Goal: Information Seeking & Learning: Learn about a topic

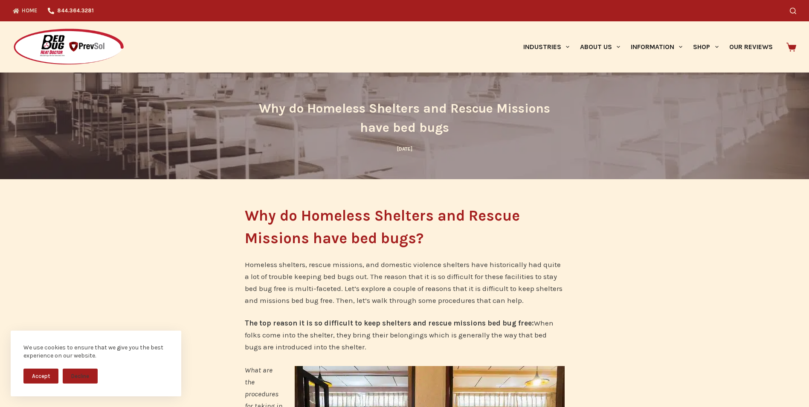
click at [20, 10] on link "Home" at bounding box center [28, 10] width 30 height 21
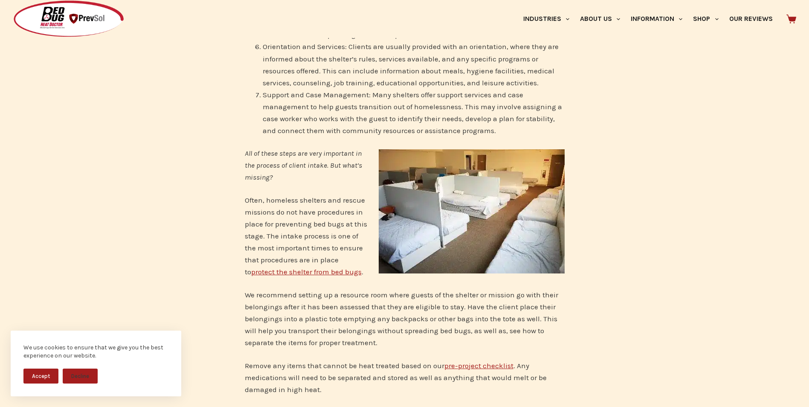
scroll to position [768, 0]
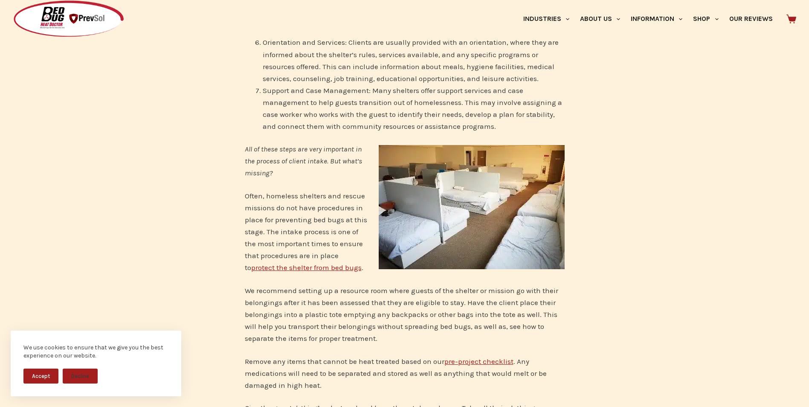
click at [471, 357] on link "pre-project checklist" at bounding box center [479, 361] width 69 height 9
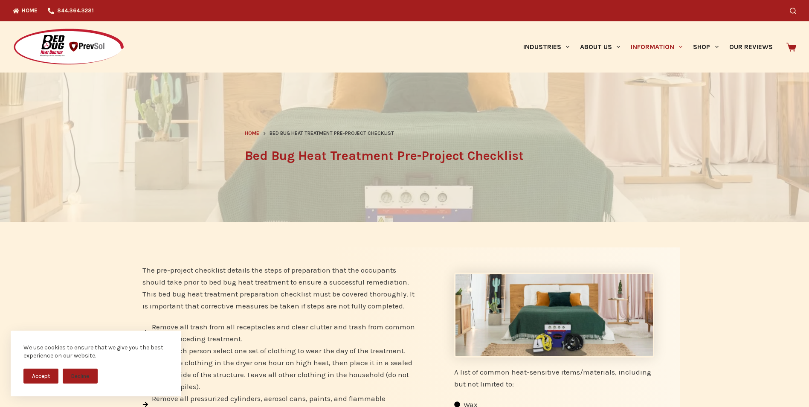
click at [80, 377] on button "Decline" at bounding box center [80, 376] width 35 height 15
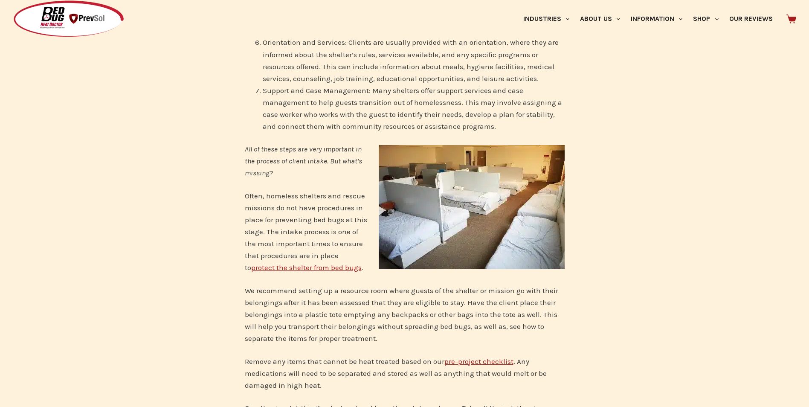
click at [329, 263] on link "protect the shelter from bed bugs" at bounding box center [306, 267] width 111 height 9
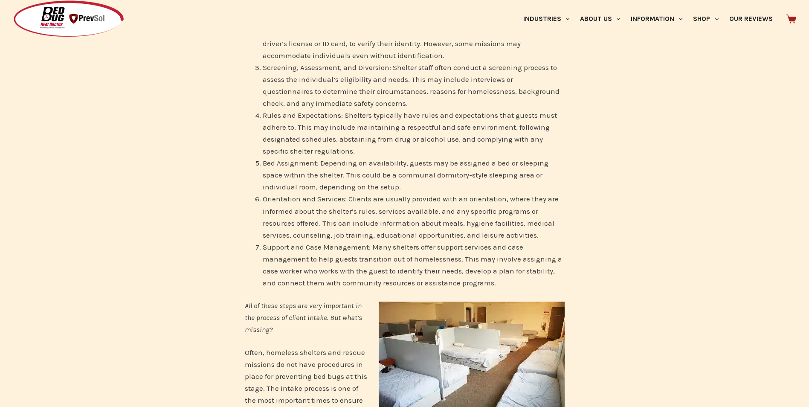
scroll to position [555, 0]
